Goal: Information Seeking & Learning: Understand process/instructions

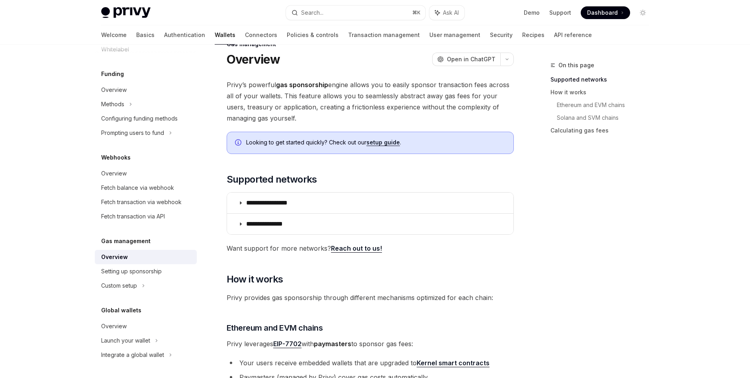
scroll to position [37, 0]
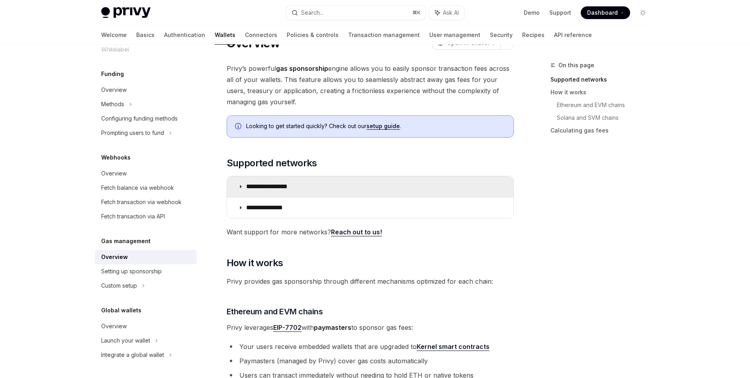
click at [282, 182] on summary "**********" at bounding box center [370, 186] width 286 height 21
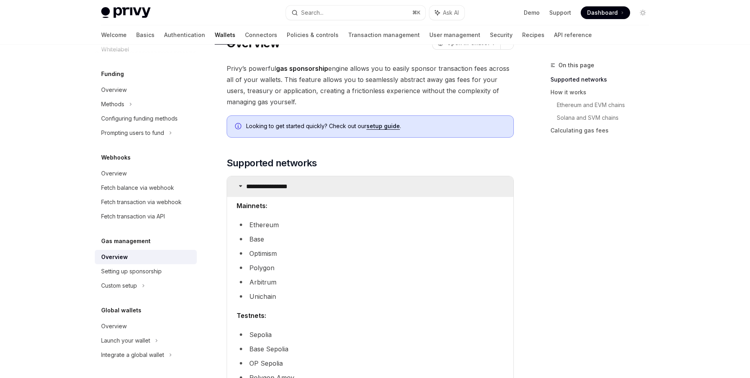
click at [282, 182] on summary "**********" at bounding box center [370, 186] width 286 height 21
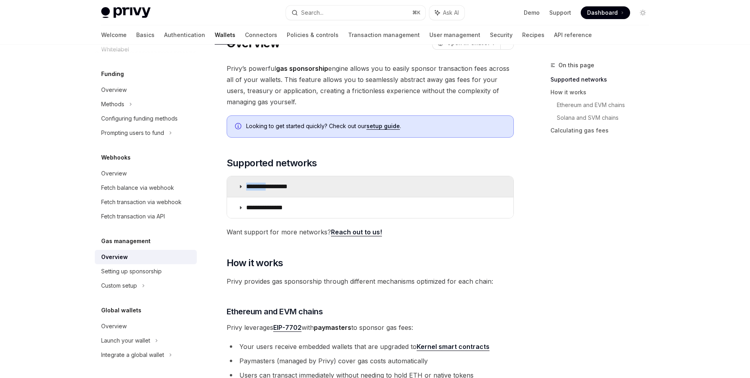
click at [282, 182] on summary "**********" at bounding box center [370, 186] width 286 height 21
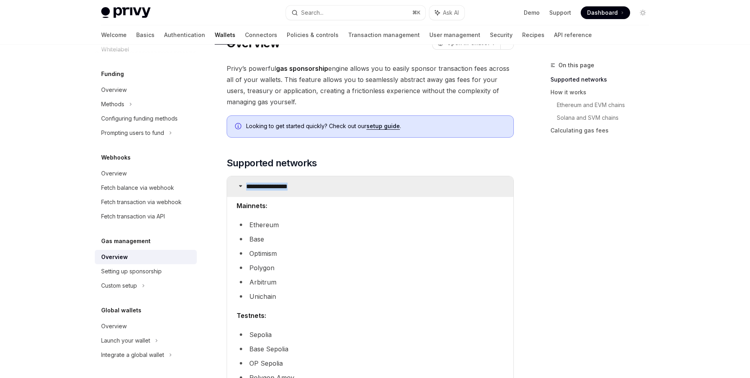
click at [282, 182] on summary "**********" at bounding box center [370, 186] width 286 height 21
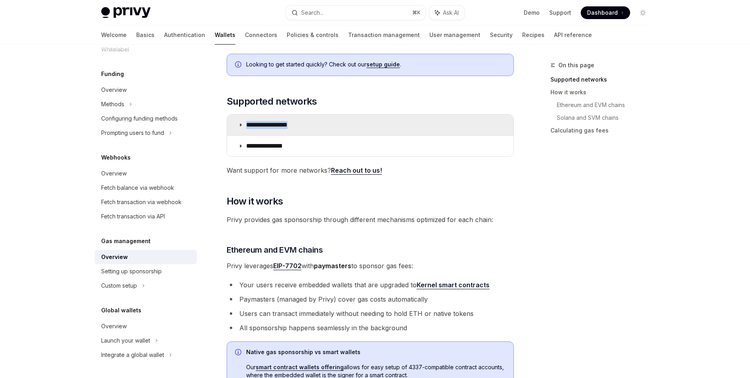
scroll to position [109, 0]
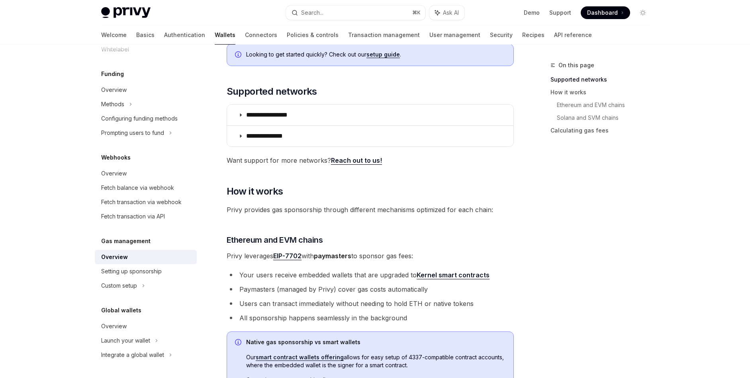
click at [290, 213] on span "Privy provides gas sponsorship through different mechanisms optimized for each …" at bounding box center [370, 209] width 287 height 11
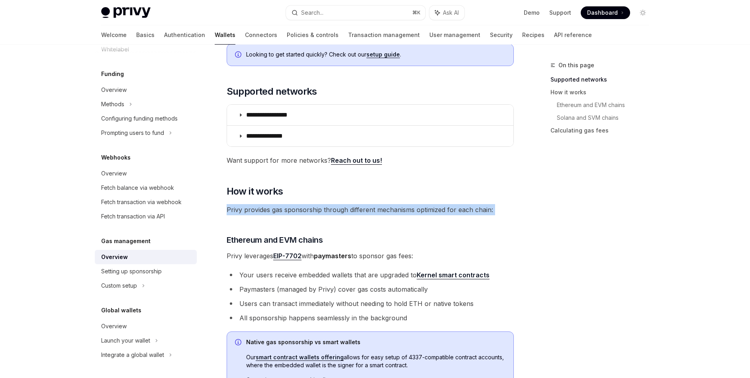
click at [290, 213] on span "Privy provides gas sponsorship through different mechanisms optimized for each …" at bounding box center [370, 209] width 287 height 11
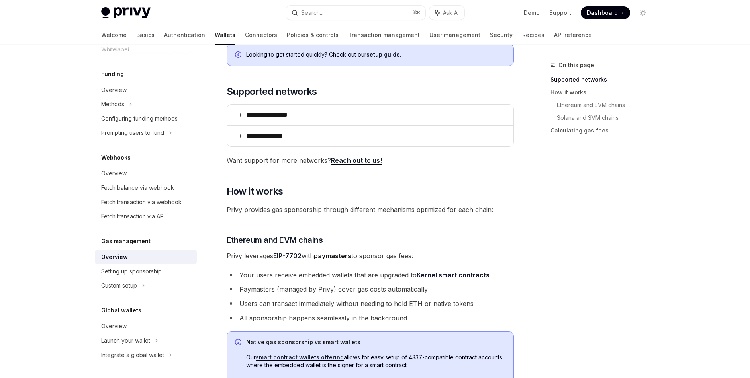
click at [299, 213] on span "Privy provides gas sponsorship through different mechanisms optimized for each …" at bounding box center [370, 209] width 287 height 11
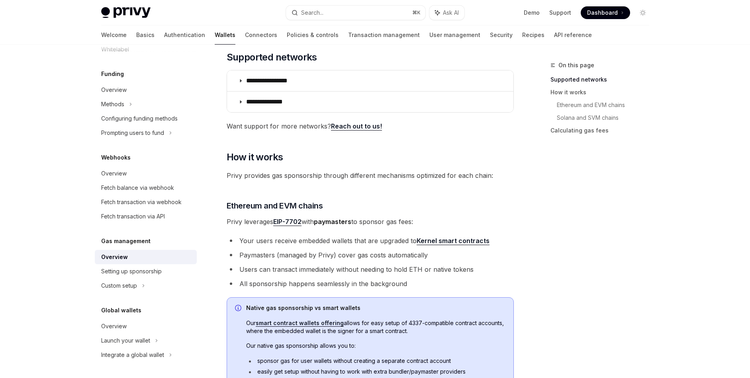
scroll to position [145, 0]
click at [260, 220] on span "Privy leverages EIP-7702 with paymasters to sponsor gas fees:" at bounding box center [370, 220] width 287 height 11
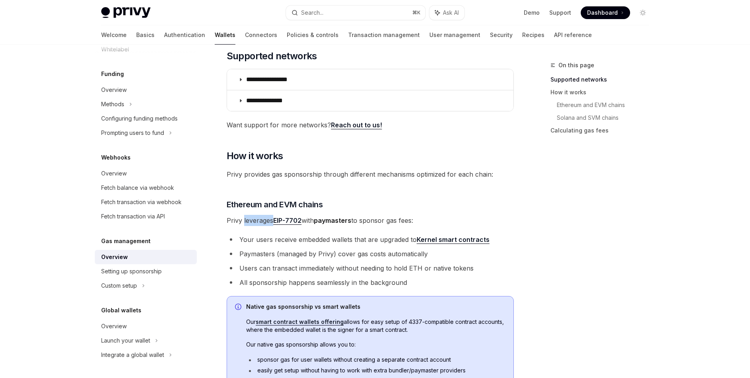
click at [260, 220] on span "Privy leverages EIP-7702 with paymasters to sponsor gas fees:" at bounding box center [370, 220] width 287 height 11
click at [262, 220] on span "Privy leverages EIP-7702 with paymasters to sponsor gas fees:" at bounding box center [370, 220] width 287 height 11
click at [264, 246] on ul "Your users receive embedded wallets that are upgraded to Kernel smart contracts…" at bounding box center [370, 261] width 287 height 54
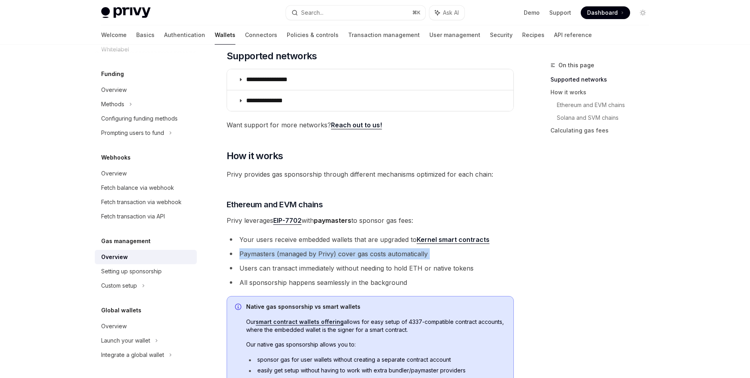
click at [264, 246] on ul "Your users receive embedded wallets that are upgraded to Kernel smart contracts…" at bounding box center [370, 261] width 287 height 54
click at [262, 243] on li "Your users receive embedded wallets that are upgraded to Kernel smart contracts" at bounding box center [370, 239] width 287 height 11
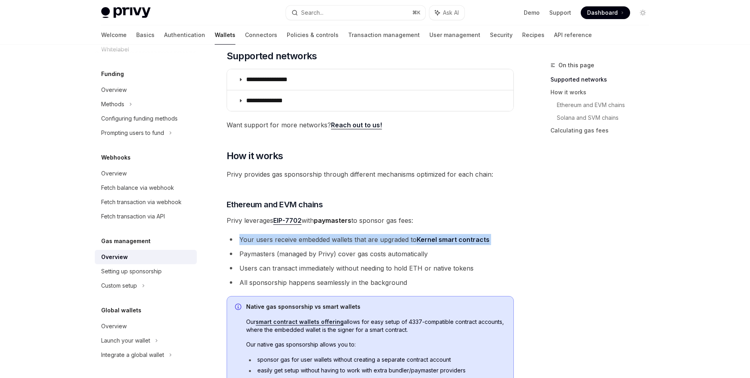
click at [262, 243] on li "Your users receive embedded wallets that are upgraded to Kernel smart contracts" at bounding box center [370, 239] width 287 height 11
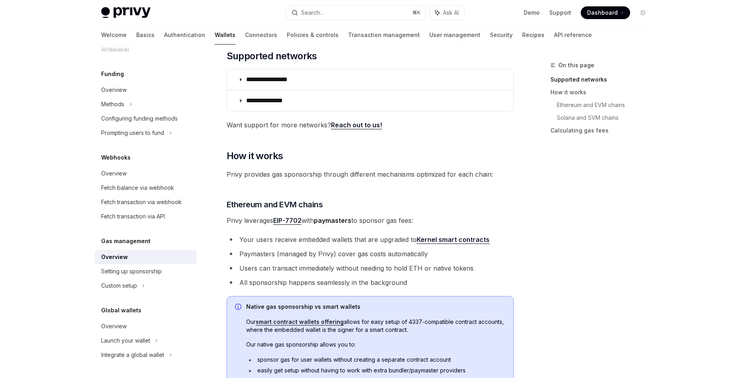
click at [267, 242] on li "Your users receive embedded wallets that are upgraded to Kernel smart contracts" at bounding box center [370, 239] width 287 height 11
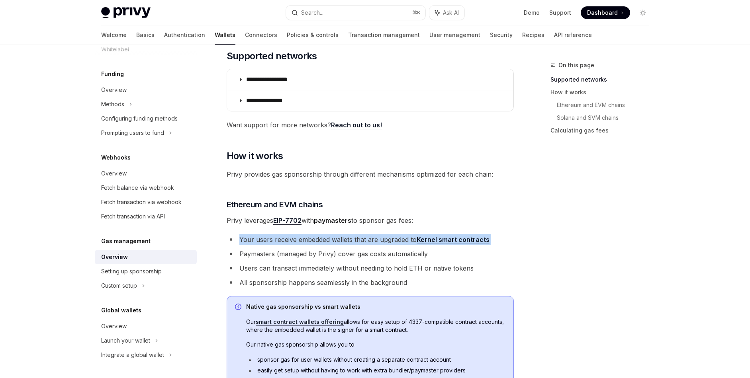
click at [267, 242] on li "Your users receive embedded wallets that are upgraded to Kernel smart contracts" at bounding box center [370, 239] width 287 height 11
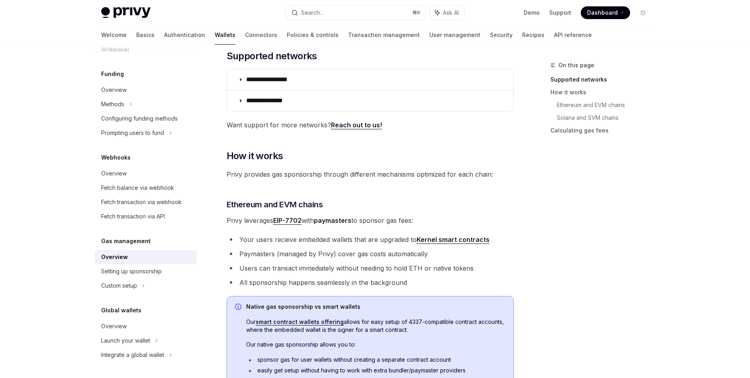
click at [272, 242] on li "Your users receive embedded wallets that are upgraded to Kernel smart contracts" at bounding box center [370, 239] width 287 height 11
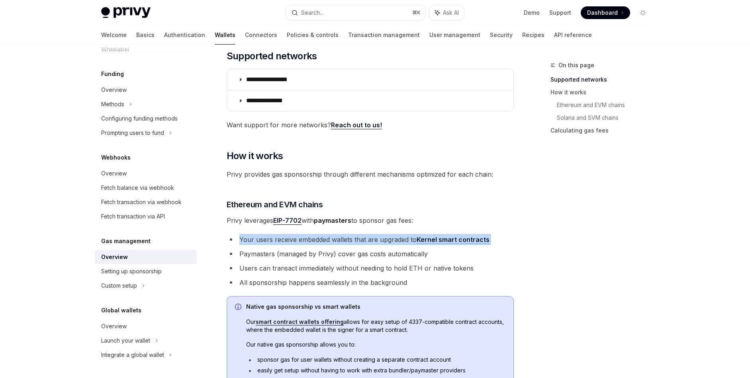
click at [272, 242] on li "Your users receive embedded wallets that are upgraded to Kernel smart contracts" at bounding box center [370, 239] width 287 height 11
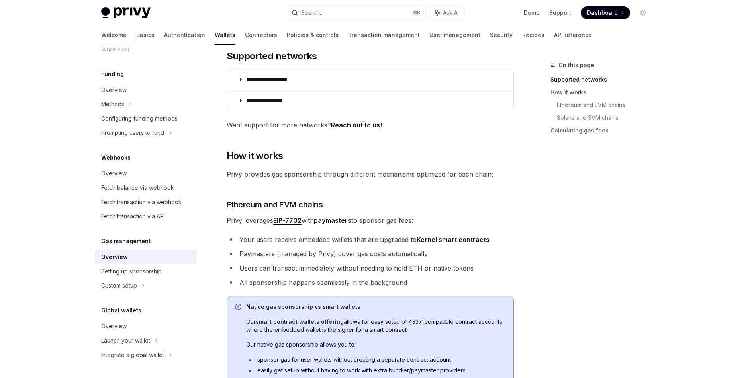
click at [321, 217] on strong "paymasters" at bounding box center [332, 221] width 37 height 8
click at [312, 219] on span "Privy leverages EIP-7702 with paymasters to sponsor gas fees:" at bounding box center [370, 220] width 287 height 11
click at [331, 241] on li "Your users receive embedded wallets that are upgraded to Kernel smart contracts" at bounding box center [370, 239] width 287 height 11
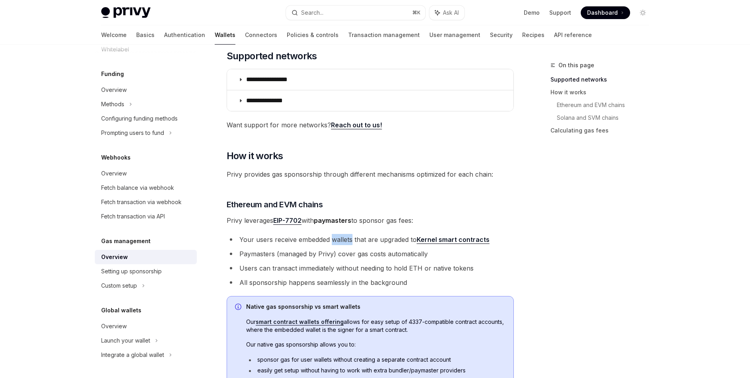
click at [331, 241] on li "Your users receive embedded wallets that are upgraded to Kernel smart contracts" at bounding box center [370, 239] width 287 height 11
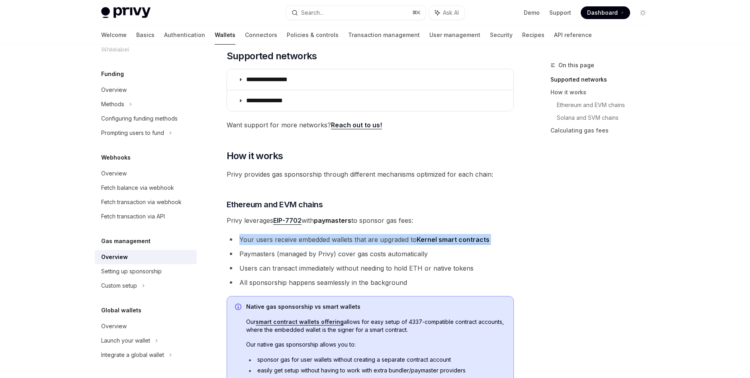
click at [331, 241] on li "Your users receive embedded wallets that are upgraded to Kernel smart contracts" at bounding box center [370, 239] width 287 height 11
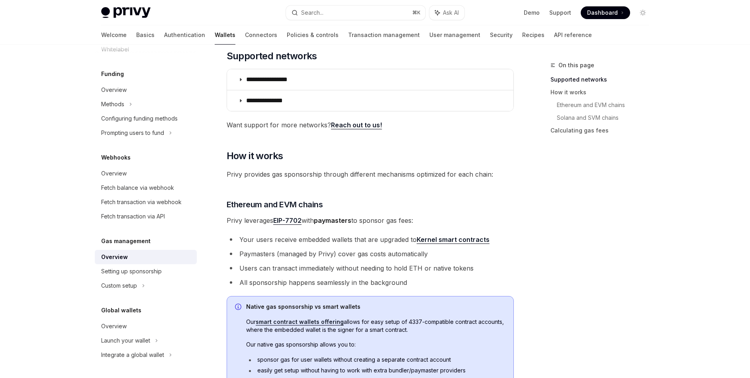
click at [320, 256] on li "Paymasters (managed by Privy) cover gas costs automatically" at bounding box center [370, 254] width 287 height 11
click at [321, 256] on li "Paymasters (managed by Privy) cover gas costs automatically" at bounding box center [370, 254] width 287 height 11
click at [317, 267] on li "Users can transact immediately without needing to hold ETH or native tokens" at bounding box center [370, 268] width 287 height 11
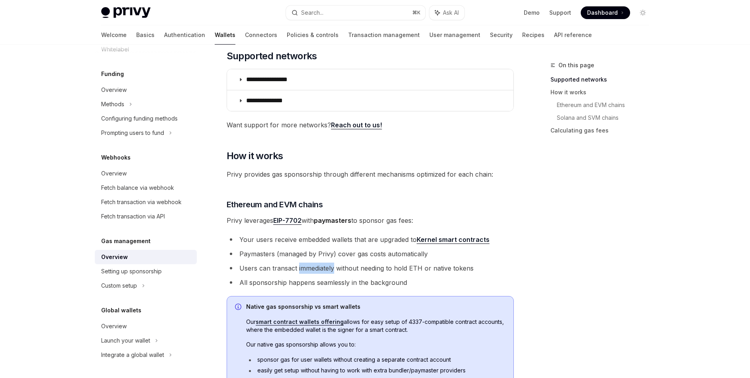
click at [317, 267] on li "Users can transact immediately without needing to hold ETH or native tokens" at bounding box center [370, 268] width 287 height 11
click at [325, 267] on li "Users can transact immediately without needing to hold ETH or native tokens" at bounding box center [370, 268] width 287 height 11
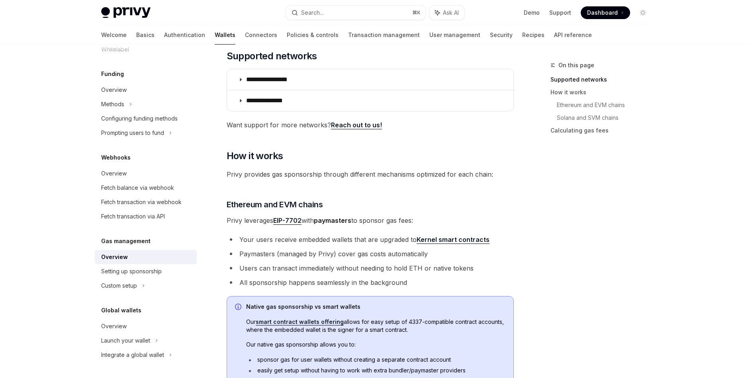
click at [328, 267] on li "Users can transact immediately without needing to hold ETH or native tokens" at bounding box center [370, 268] width 287 height 11
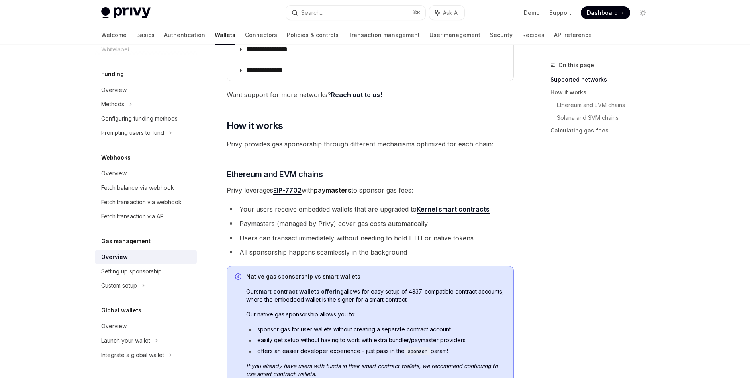
scroll to position [177, 0]
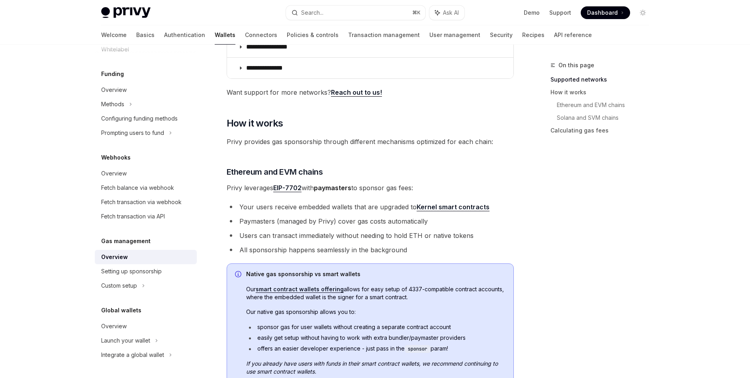
click at [307, 254] on li "All sponsorship happens seamlessly in the background" at bounding box center [370, 250] width 287 height 11
click at [315, 254] on li "All sponsorship happens seamlessly in the background" at bounding box center [370, 250] width 287 height 11
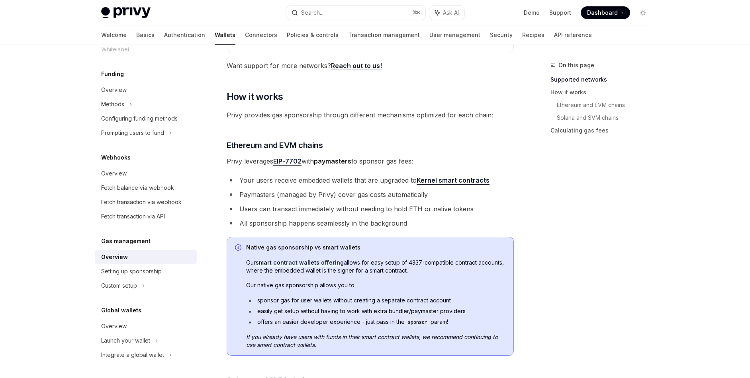
scroll to position [211, 0]
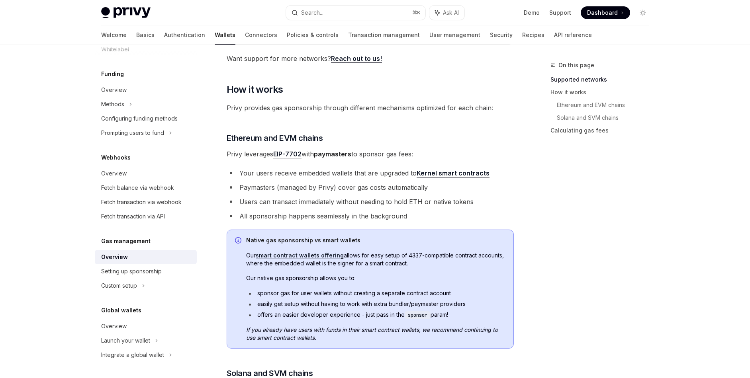
click at [361, 298] on ul "sponsor gas for user wallets without creating a separate contract account easil…" at bounding box center [375, 305] width 259 height 30
click at [364, 293] on li "sponsor gas for user wallets without creating a separate contract account" at bounding box center [375, 294] width 259 height 8
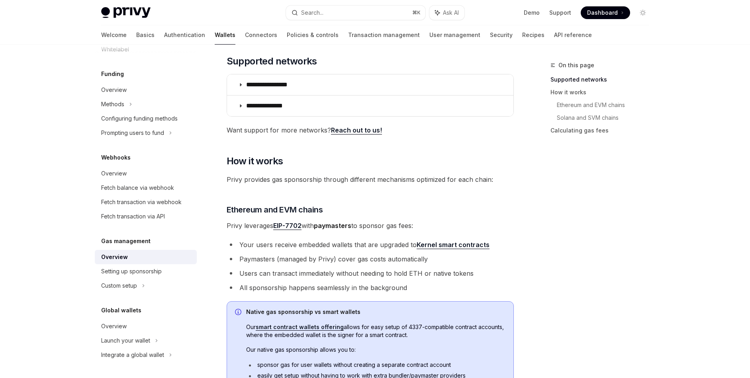
scroll to position [180, 0]
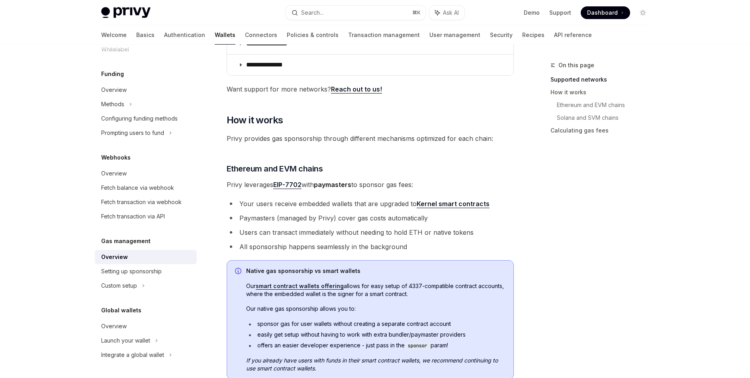
click at [399, 286] on span "Our smart contract wallets offering allows for easy setup of 4337-compatible co…" at bounding box center [375, 290] width 259 height 16
click at [388, 291] on span "Our smart contract wallets offering allows for easy setup of 4337-compatible co…" at bounding box center [375, 290] width 259 height 16
click at [395, 291] on span "Our smart contract wallets offering allows for easy setup of 4337-compatible co…" at bounding box center [375, 290] width 259 height 16
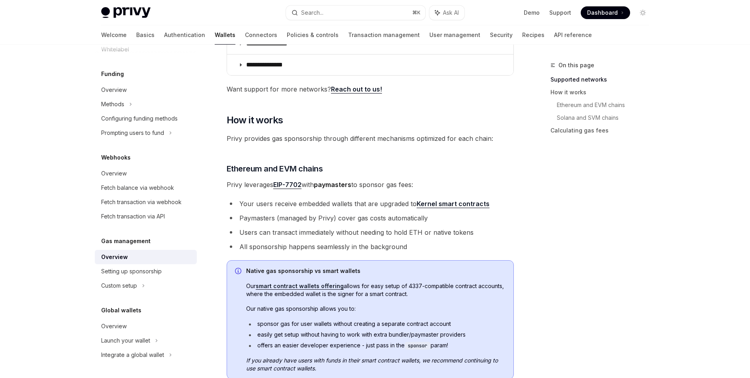
click at [391, 285] on span "Our smart contract wallets offering allows for easy setup of 4337-compatible co…" at bounding box center [375, 290] width 259 height 16
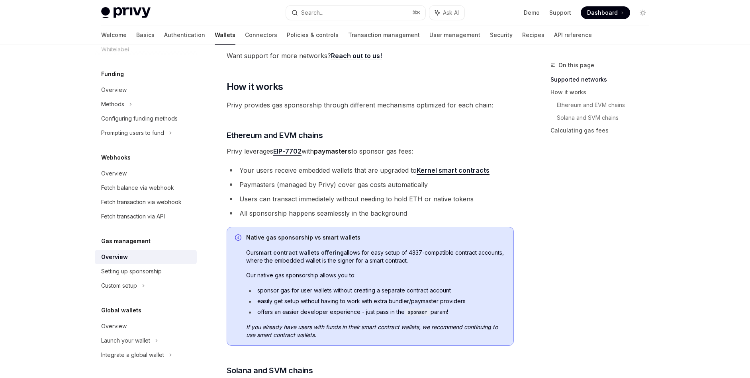
scroll to position [213, 0]
click at [367, 311] on li "offers an easier developer experience - just pass in the sponsor param!" at bounding box center [375, 313] width 259 height 8
click at [373, 311] on li "offers an easier developer experience - just pass in the sponsor param!" at bounding box center [375, 313] width 259 height 8
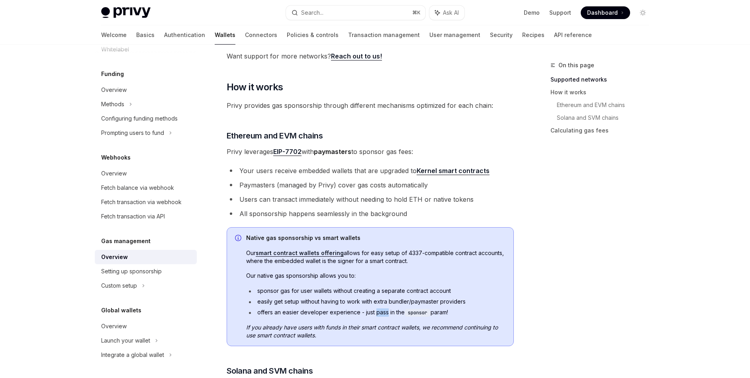
click at [373, 311] on li "offers an easier developer experience - just pass in the sponsor param!" at bounding box center [375, 313] width 259 height 8
copy ul "offers an easier developer experience - just pass in the sponsor param!"
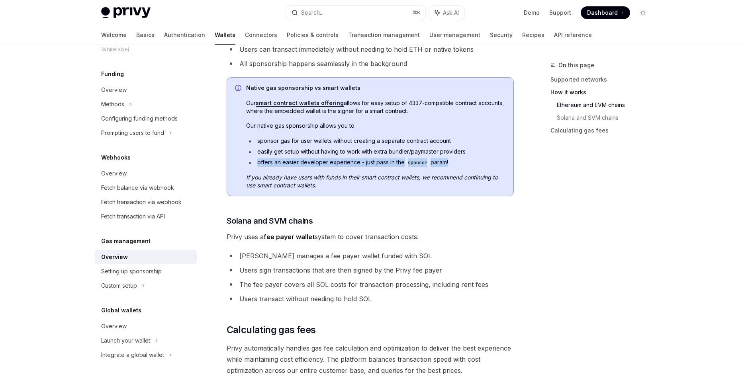
scroll to position [359, 0]
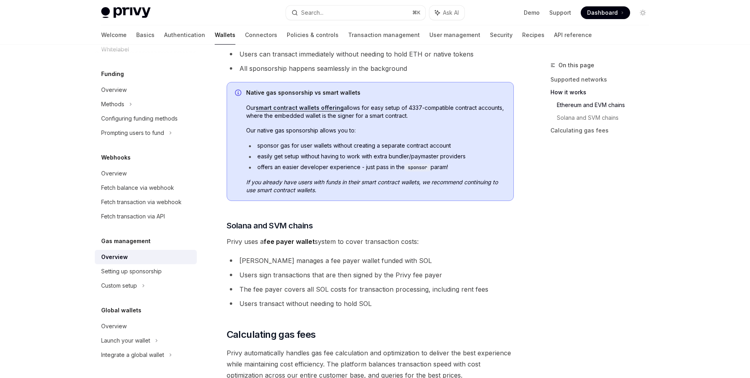
click at [332, 186] on span "If you already have users with funds in their smart contract wallets, we recomm…" at bounding box center [375, 186] width 259 height 16
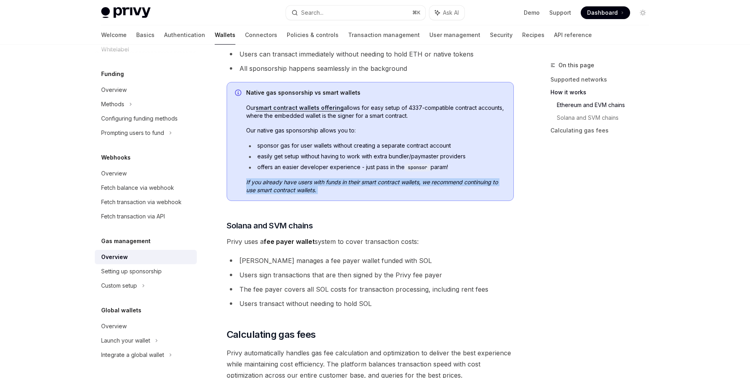
click at [332, 186] on span "If you already have users with funds in their smart contract wallets, we recomm…" at bounding box center [375, 186] width 259 height 16
copy div "If you already have users with funds in their smart contract wallets, we recomm…"
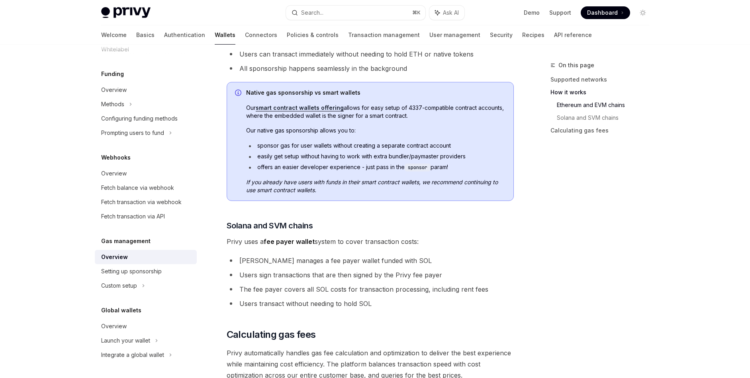
click at [272, 166] on li "offers an easier developer experience - just pass in the sponsor param!" at bounding box center [375, 167] width 259 height 8
click at [273, 164] on li "offers an easier developer experience - just pass in the sponsor param!" at bounding box center [375, 167] width 259 height 8
copy ul "offers an easier developer experience - just pass in the sponsor param!"
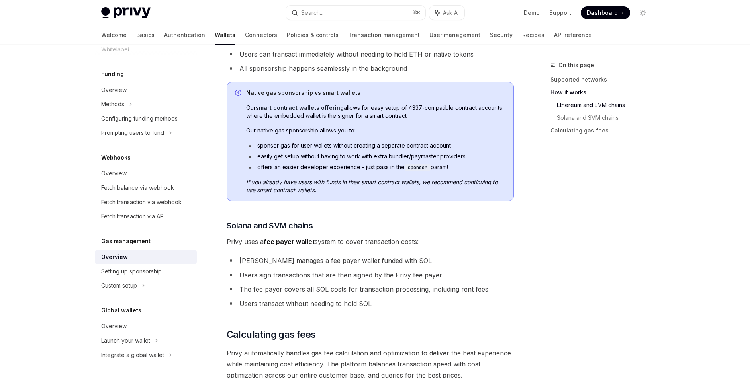
click at [276, 184] on em "If you already have users with funds in their smart contract wallets, we recomm…" at bounding box center [372, 186] width 252 height 15
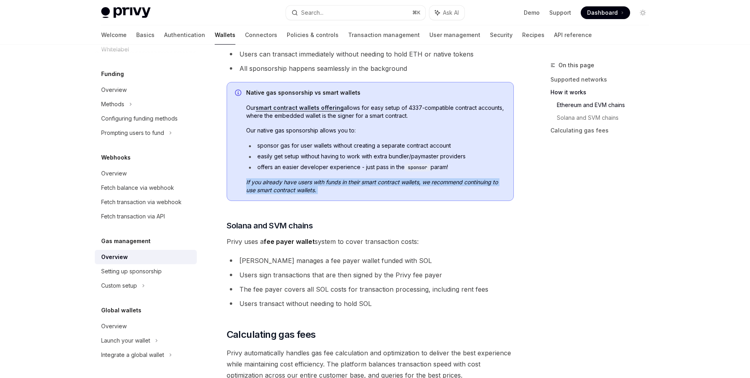
click at [276, 184] on em "If you already have users with funds in their smart contract wallets, we recomm…" at bounding box center [372, 186] width 252 height 15
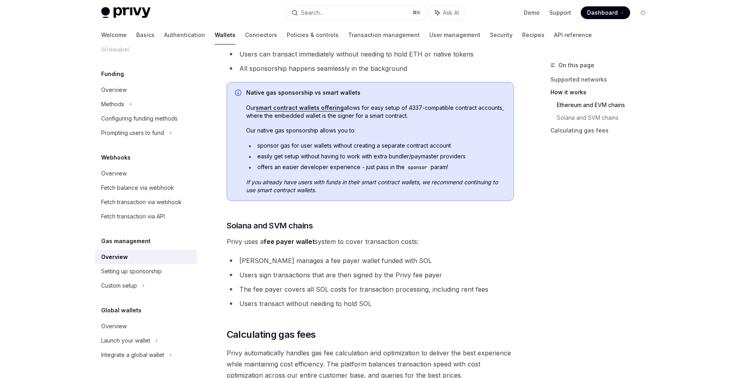
click at [285, 184] on em "If you already have users with funds in their smart contract wallets, we recomm…" at bounding box center [372, 186] width 252 height 15
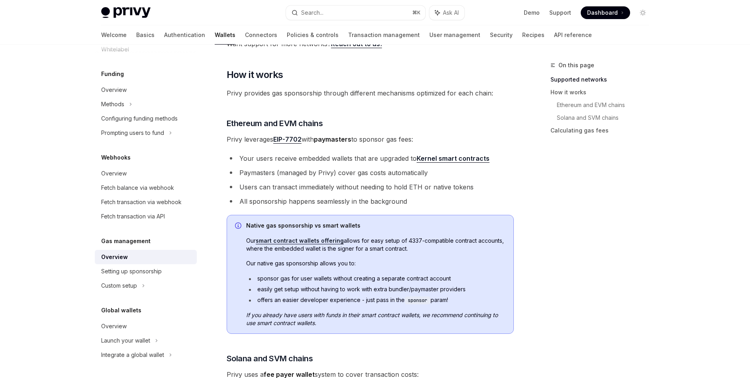
scroll to position [226, 0]
